Goal: Task Accomplishment & Management: Use online tool/utility

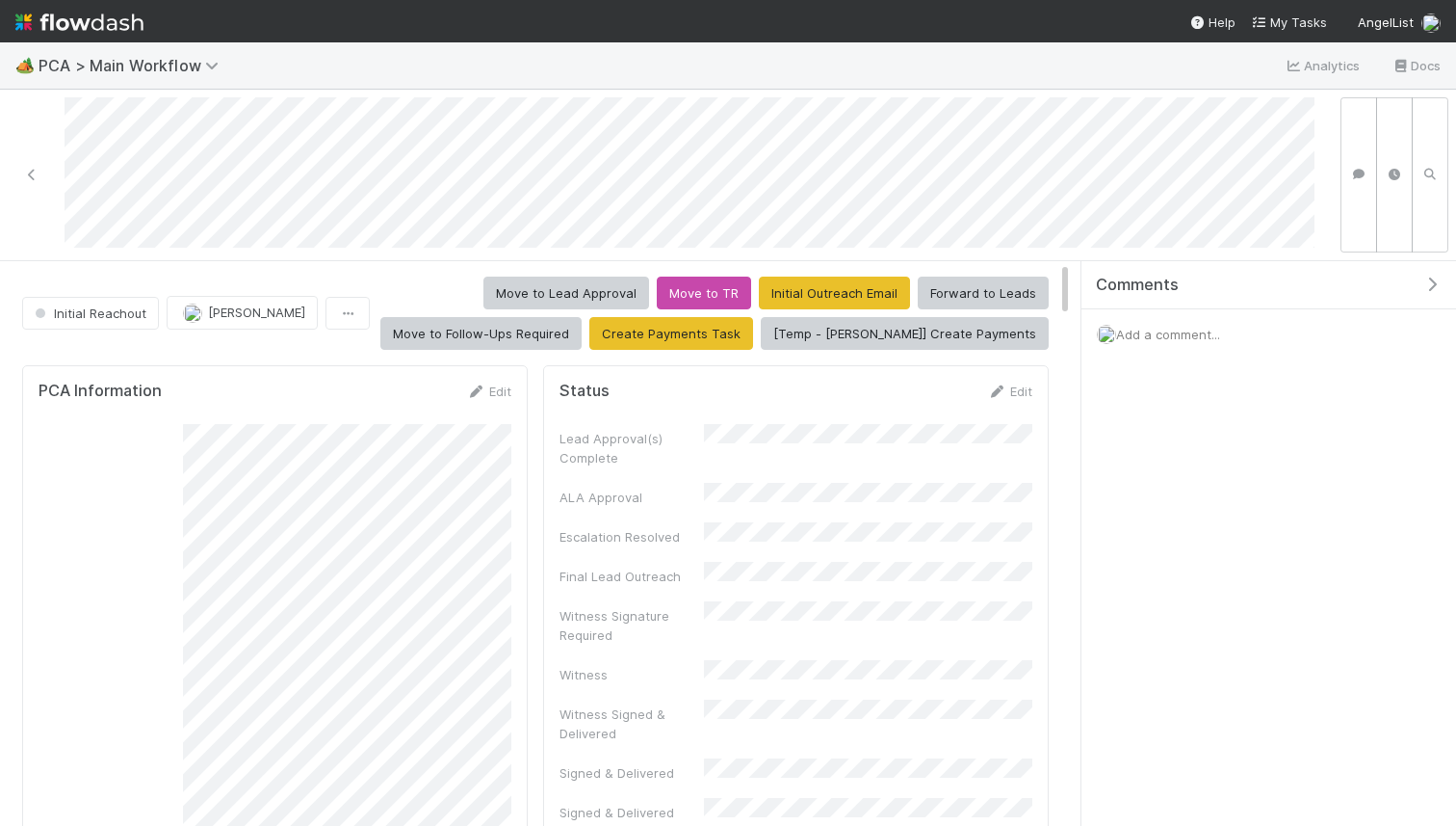
click at [1141, 336] on span "Add a comment..." at bounding box center [1168, 335] width 104 height 16
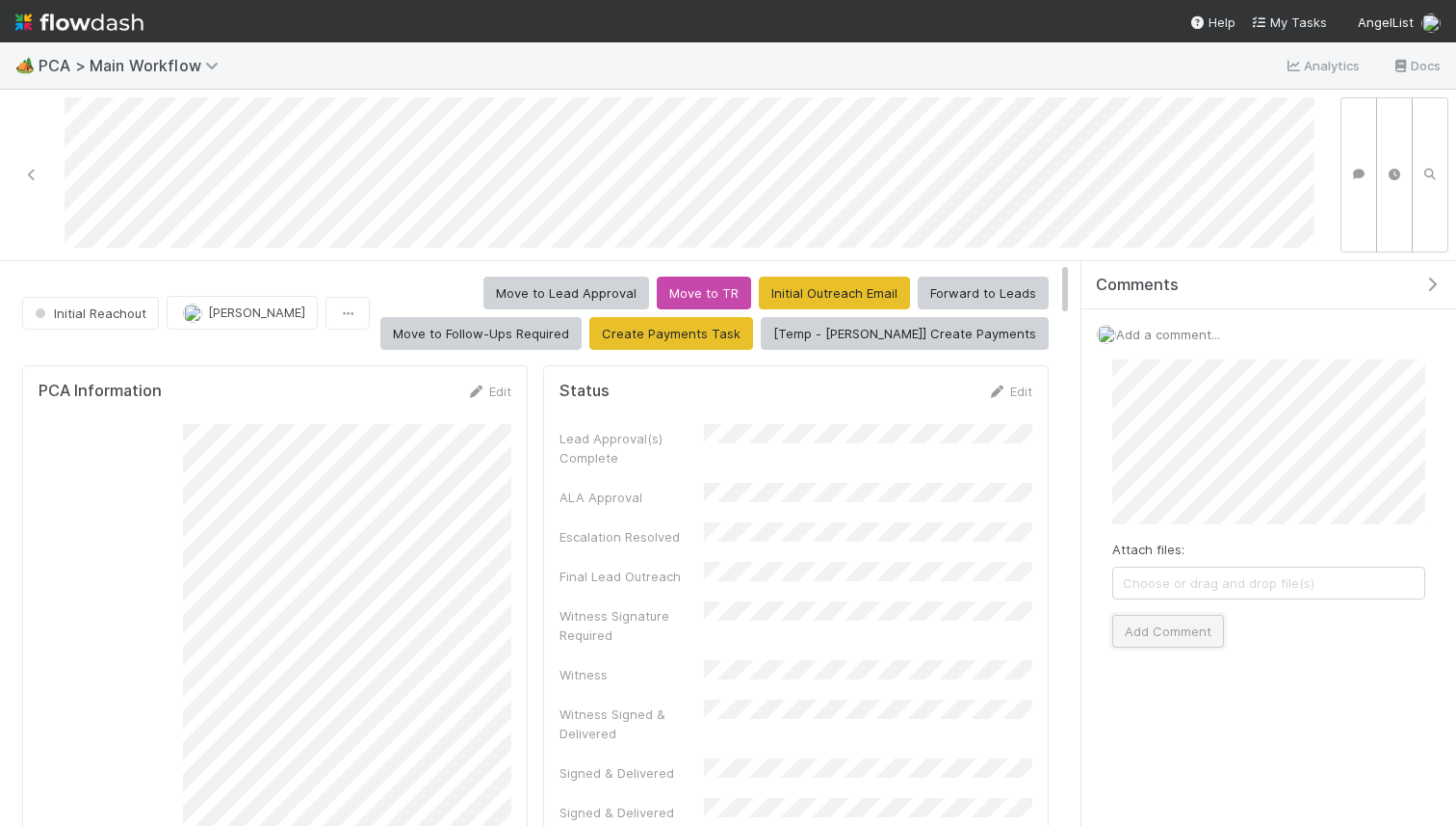
click at [1151, 624] on button "Add Comment" at bounding box center [1168, 631] width 112 height 33
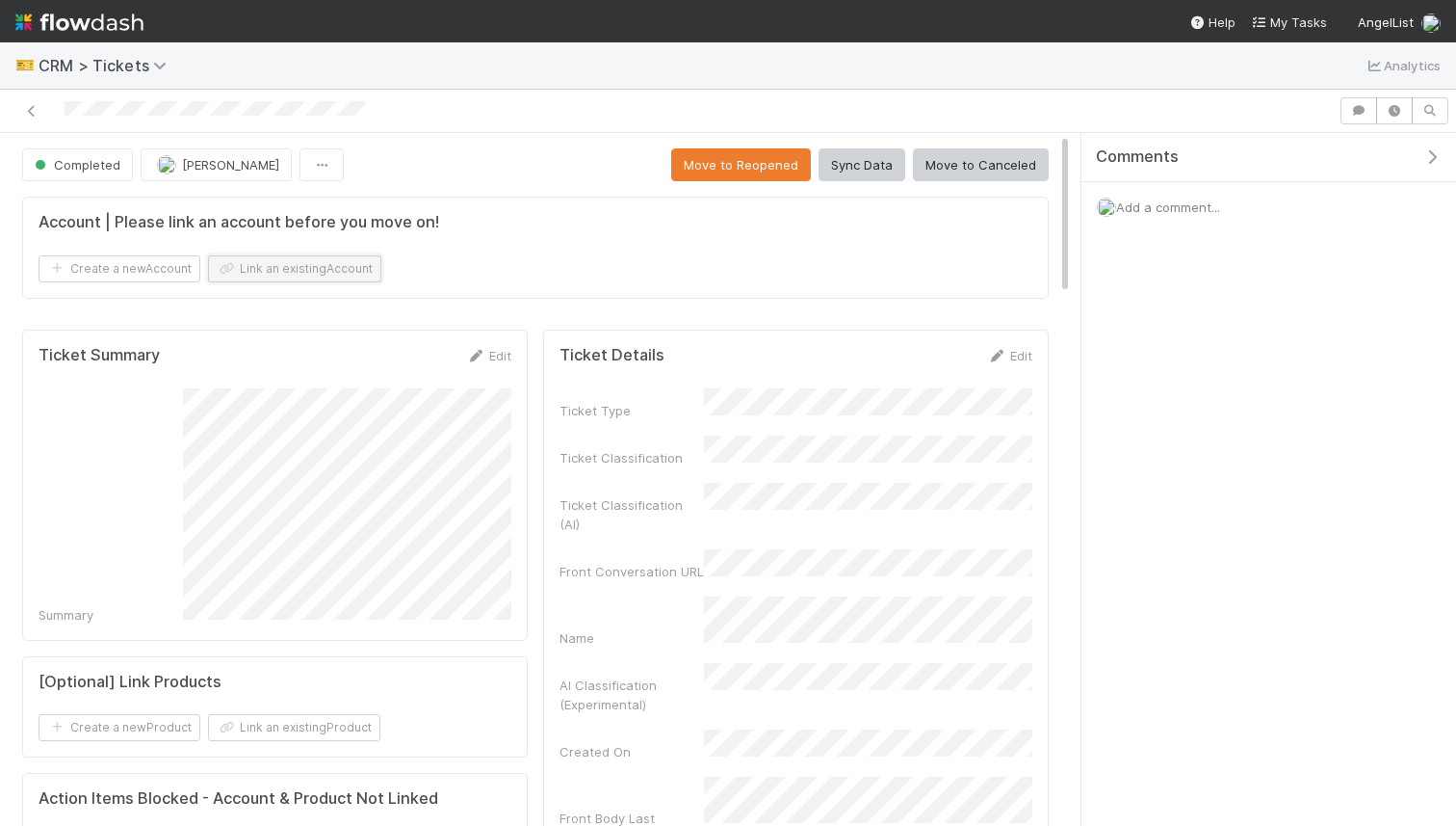
click at [341, 258] on button "Link an existing Account" at bounding box center [295, 269] width 173 height 27
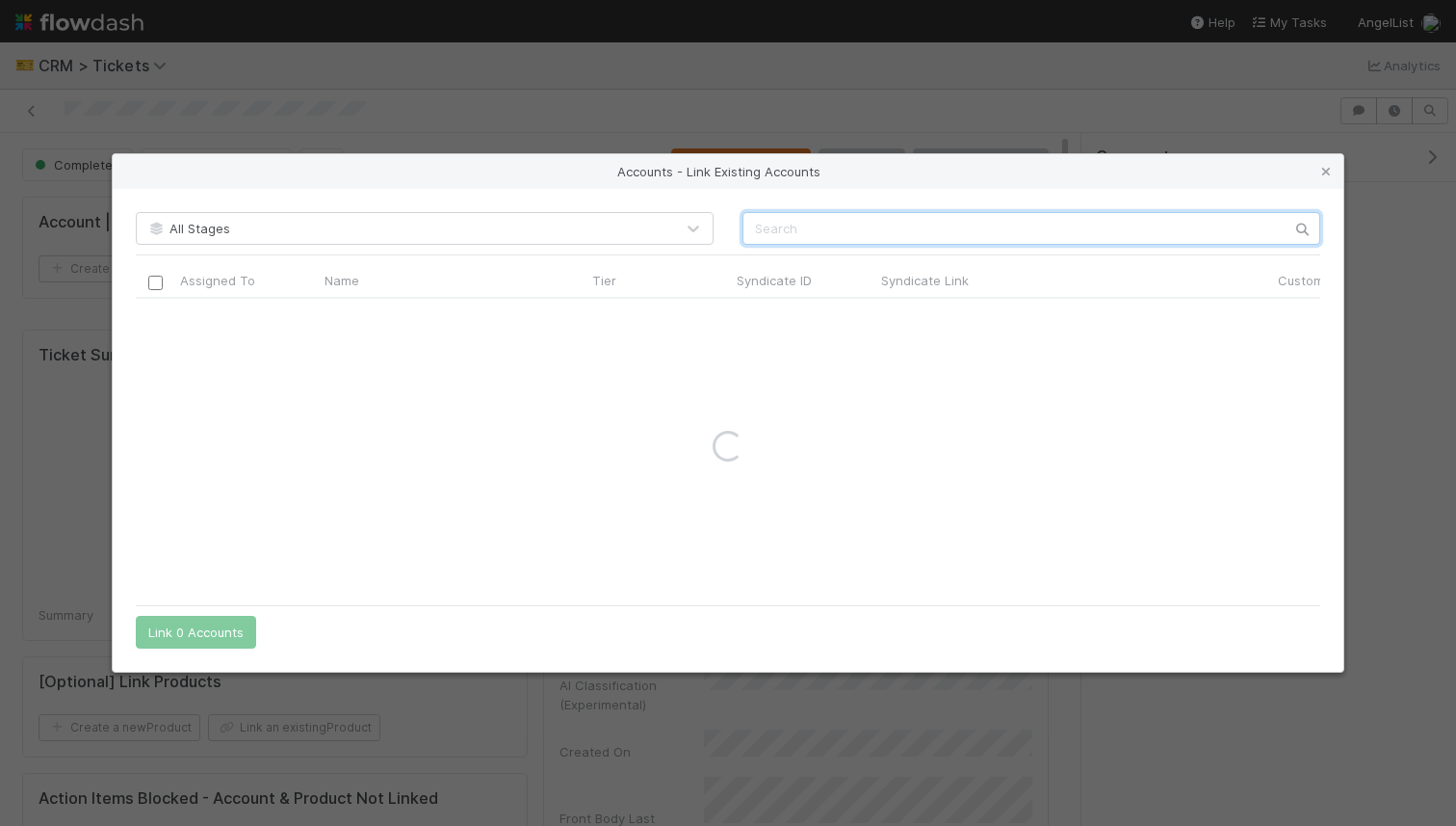
click at [833, 233] on input "text" at bounding box center [1032, 229] width 578 height 33
type input "b"
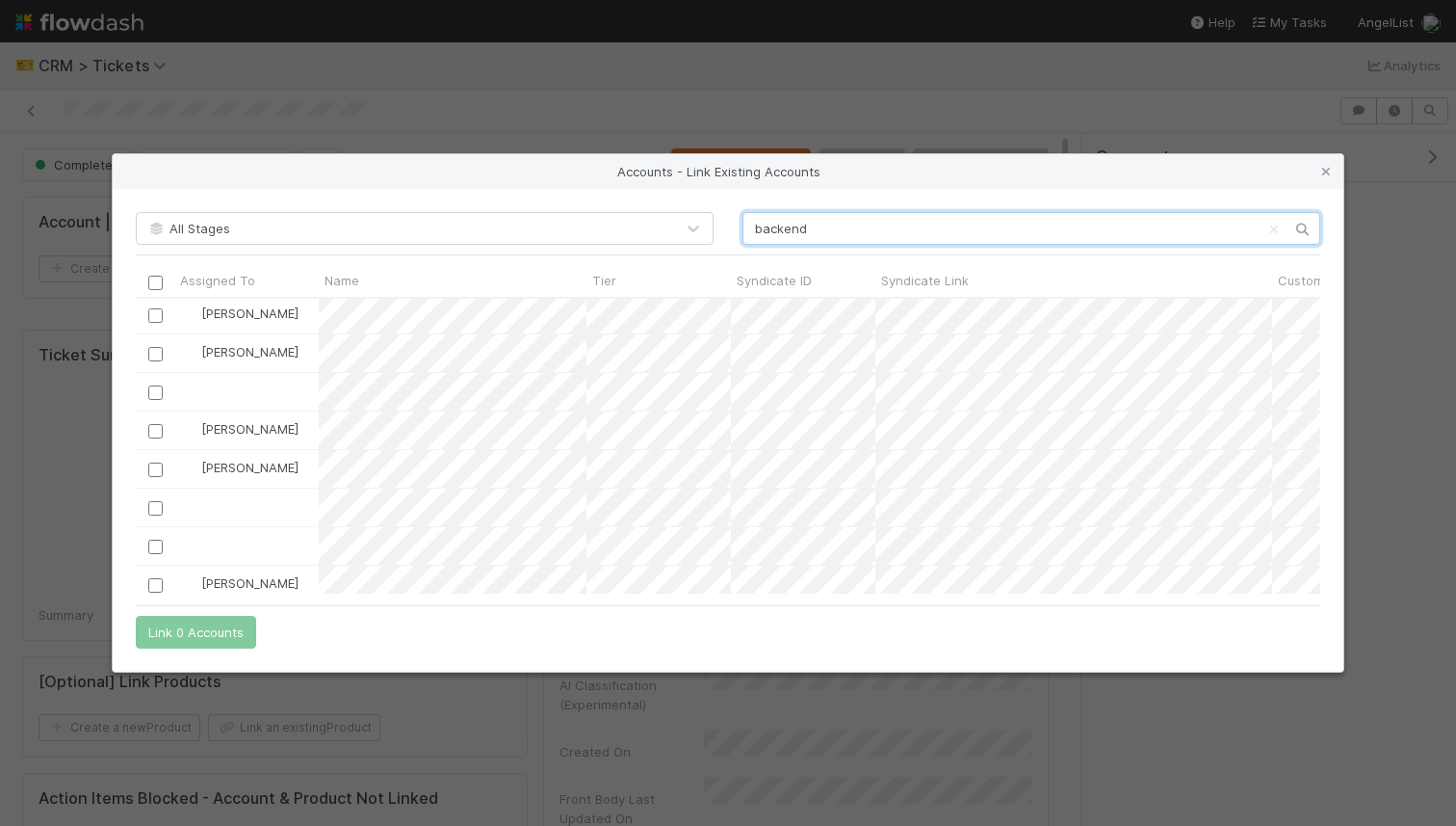
scroll to position [978, 0]
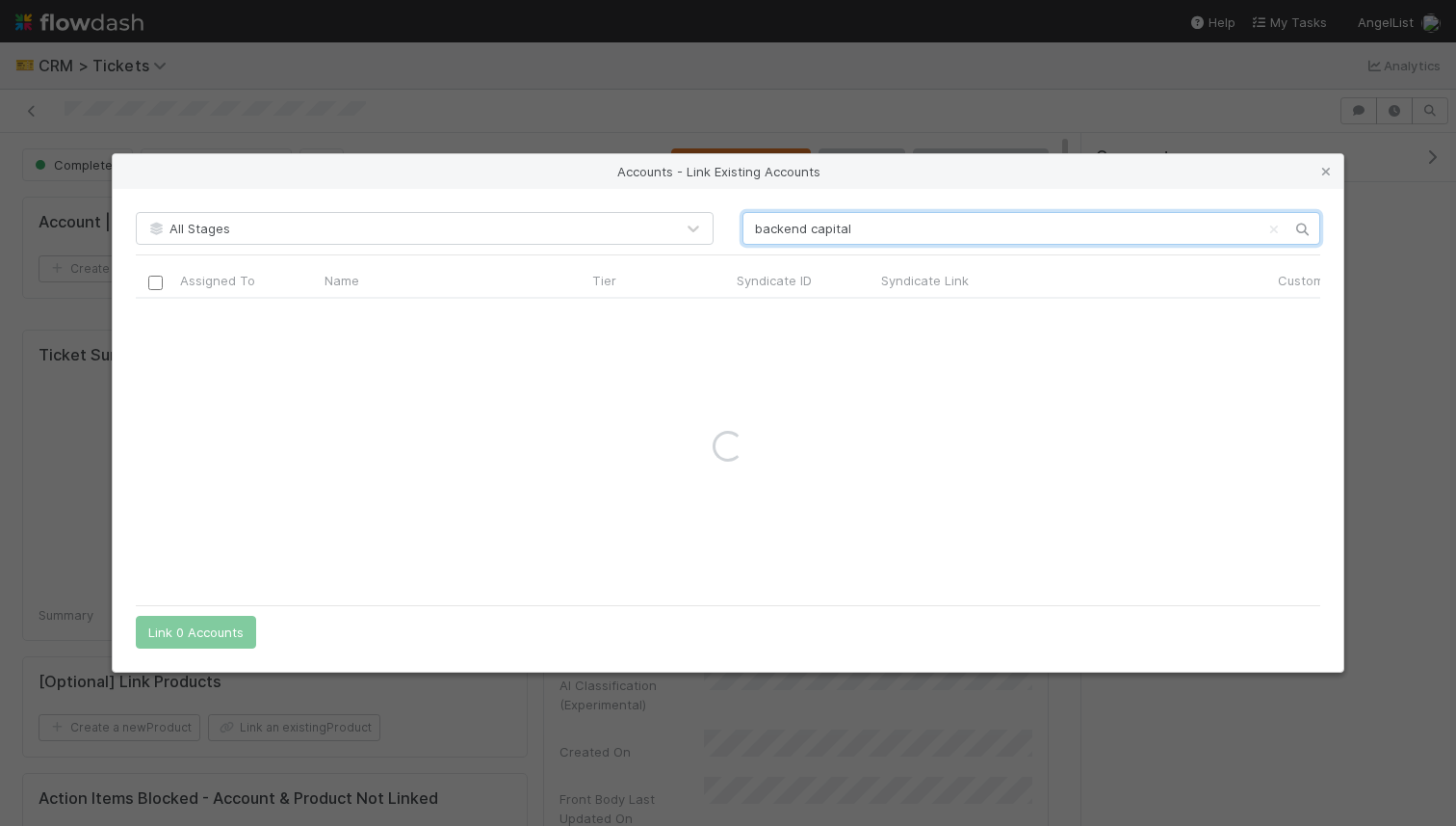
type input "backend capital"
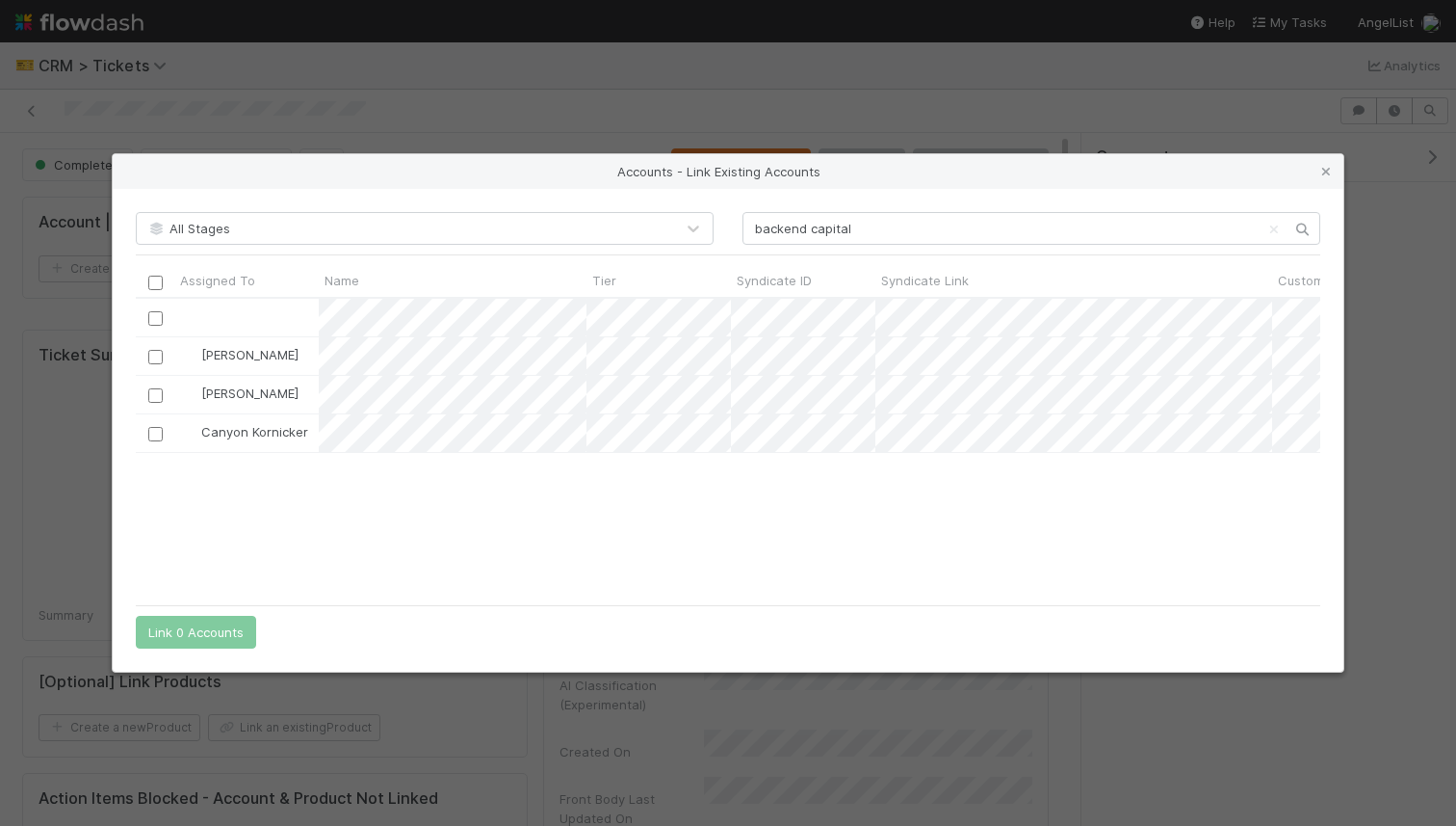
scroll to position [296, 1185]
click at [150, 357] on input "checkbox" at bounding box center [156, 356] width 15 height 15
click at [196, 629] on button "Link 1 Account" at bounding box center [192, 632] width 112 height 33
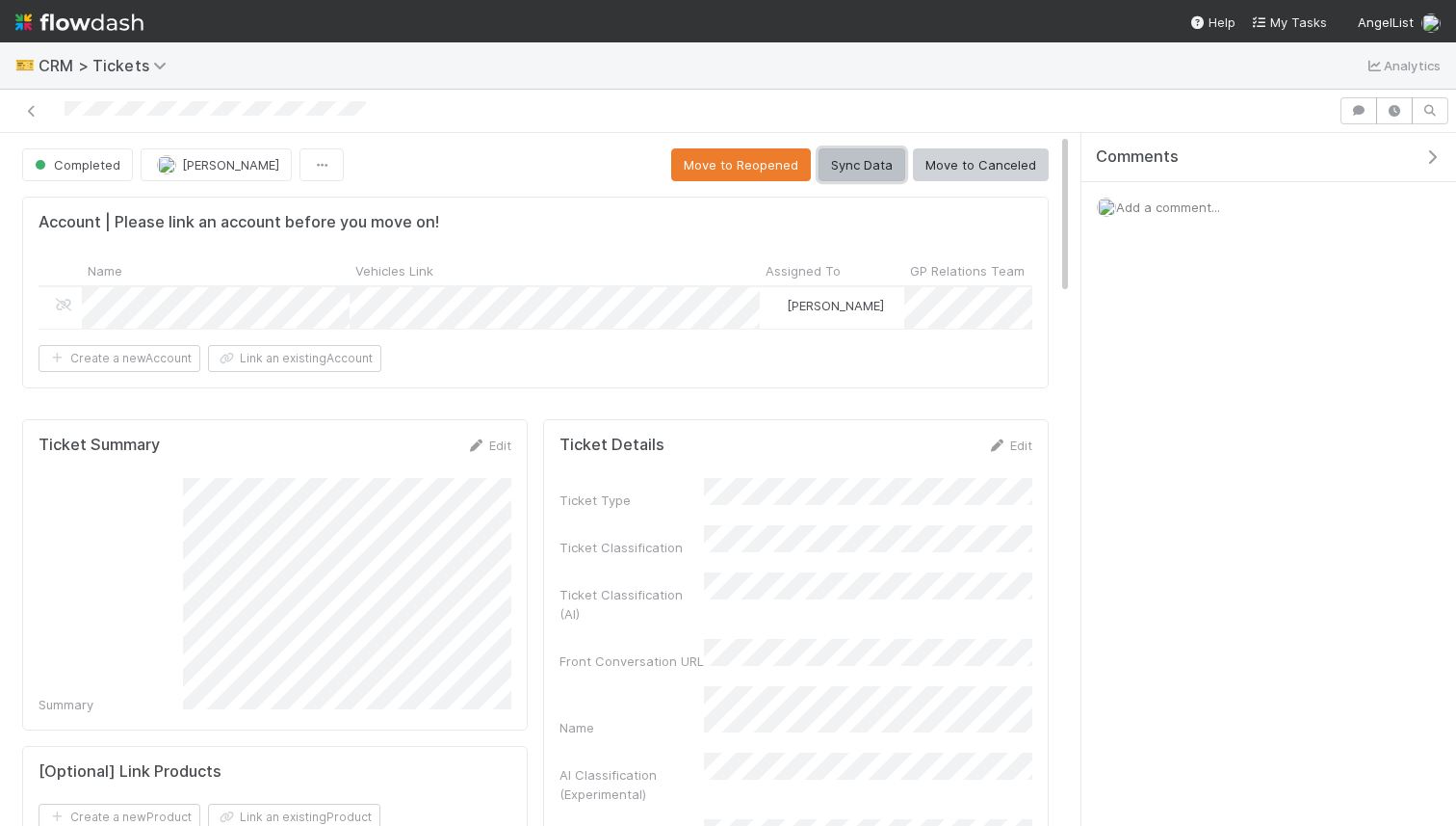
click at [857, 169] on button "Sync Data" at bounding box center [862, 165] width 87 height 33
